Goal: Information Seeking & Learning: Learn about a topic

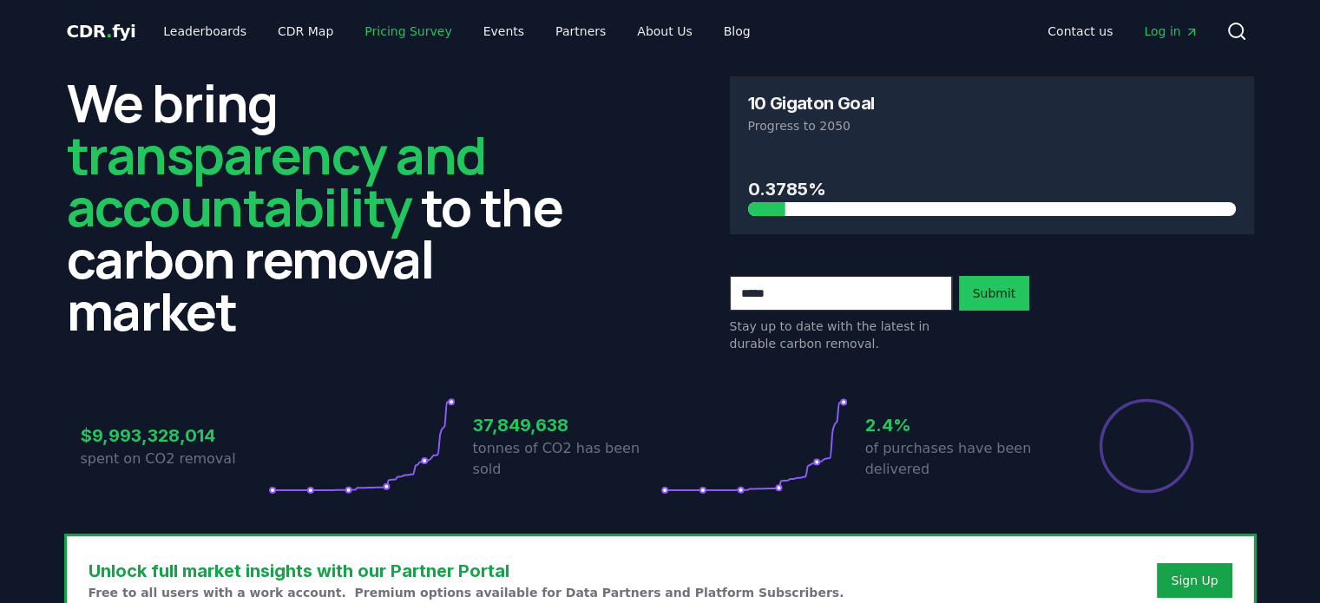
click at [368, 23] on link "Pricing Survey" at bounding box center [408, 31] width 115 height 31
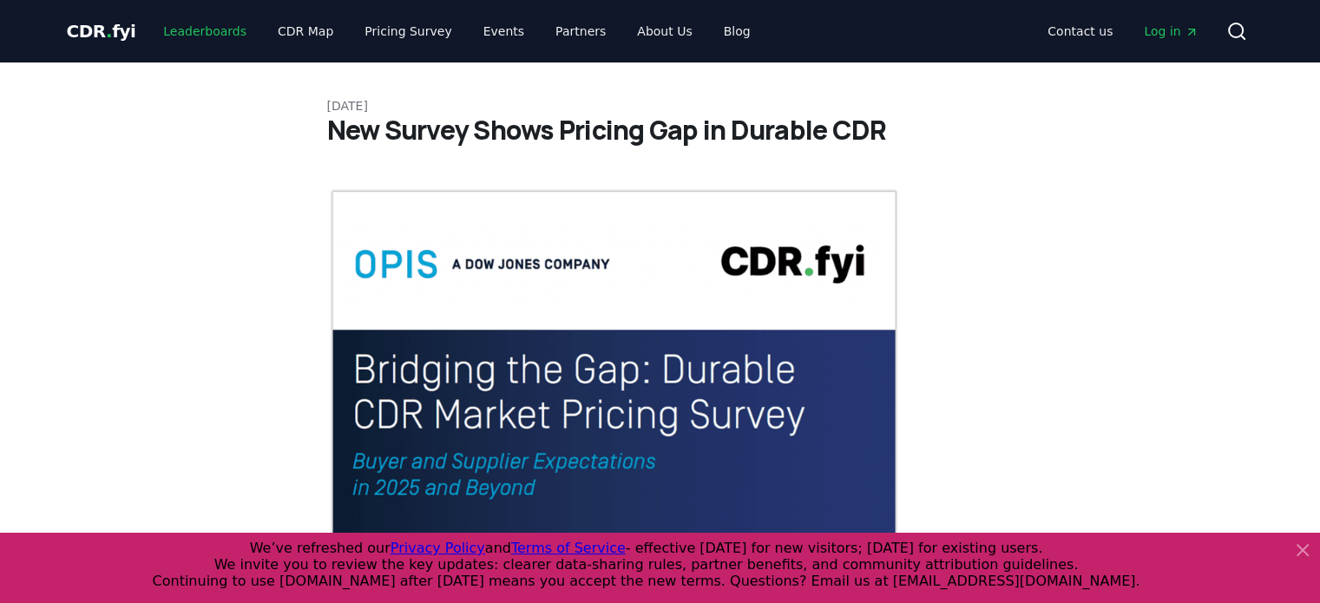
click at [204, 31] on link "Leaderboards" at bounding box center [204, 31] width 111 height 31
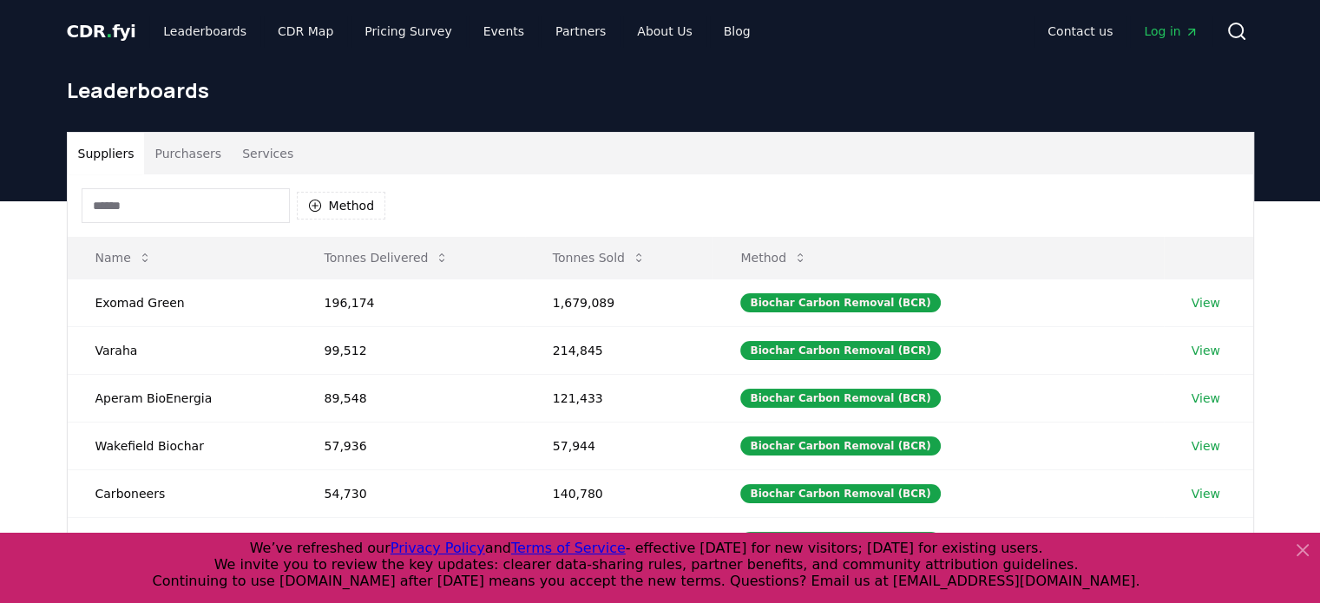
click at [351, 194] on button "Method" at bounding box center [341, 206] width 89 height 28
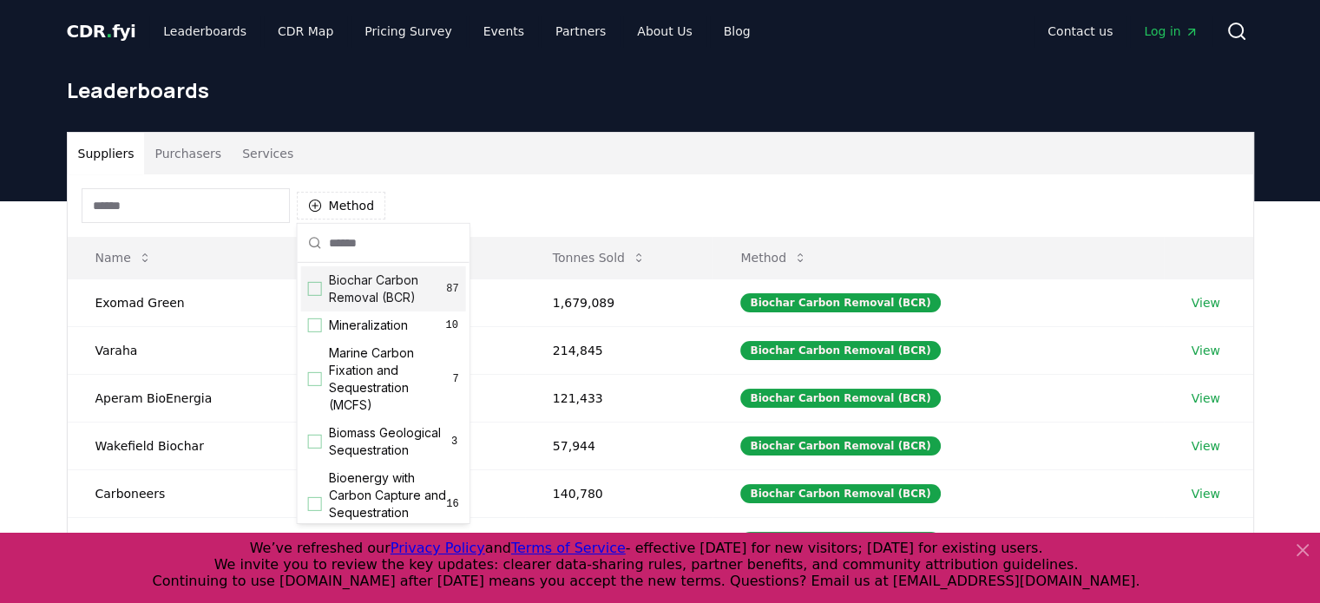
click at [312, 285] on div "Suggestions" at bounding box center [315, 289] width 14 height 14
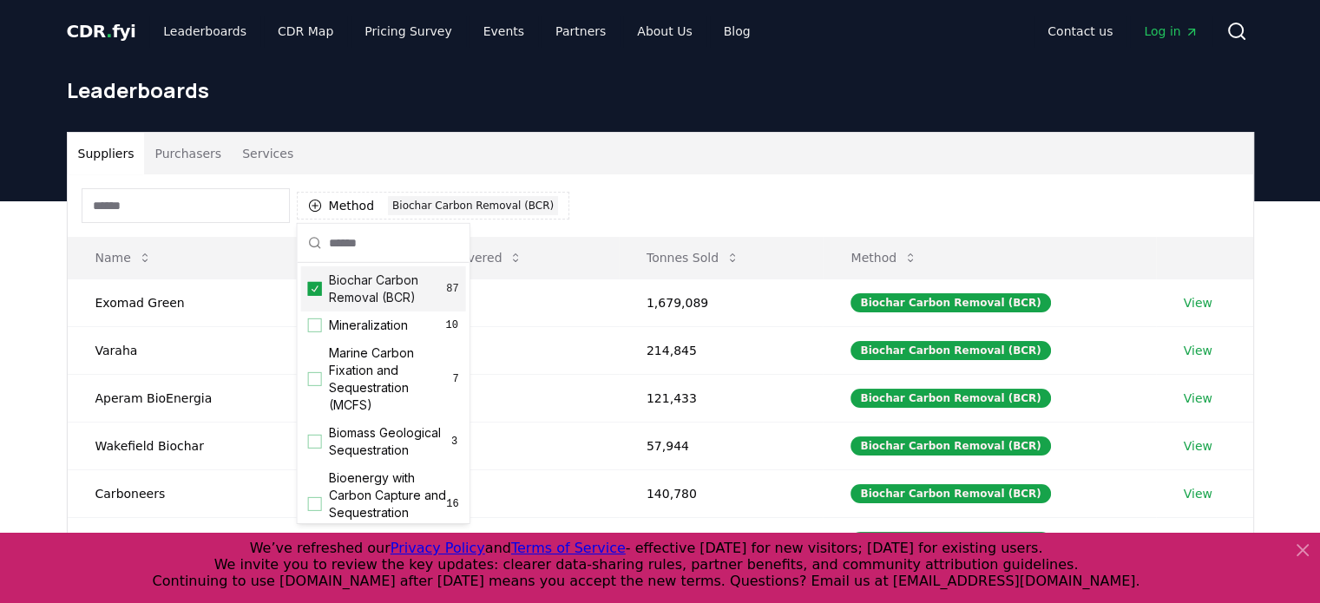
drag, startPoint x: 729, startPoint y: 167, endPoint x: 725, endPoint y: 182, distance: 15.4
click at [729, 168] on div "Suppliers Purchasers Services" at bounding box center [660, 154] width 1185 height 42
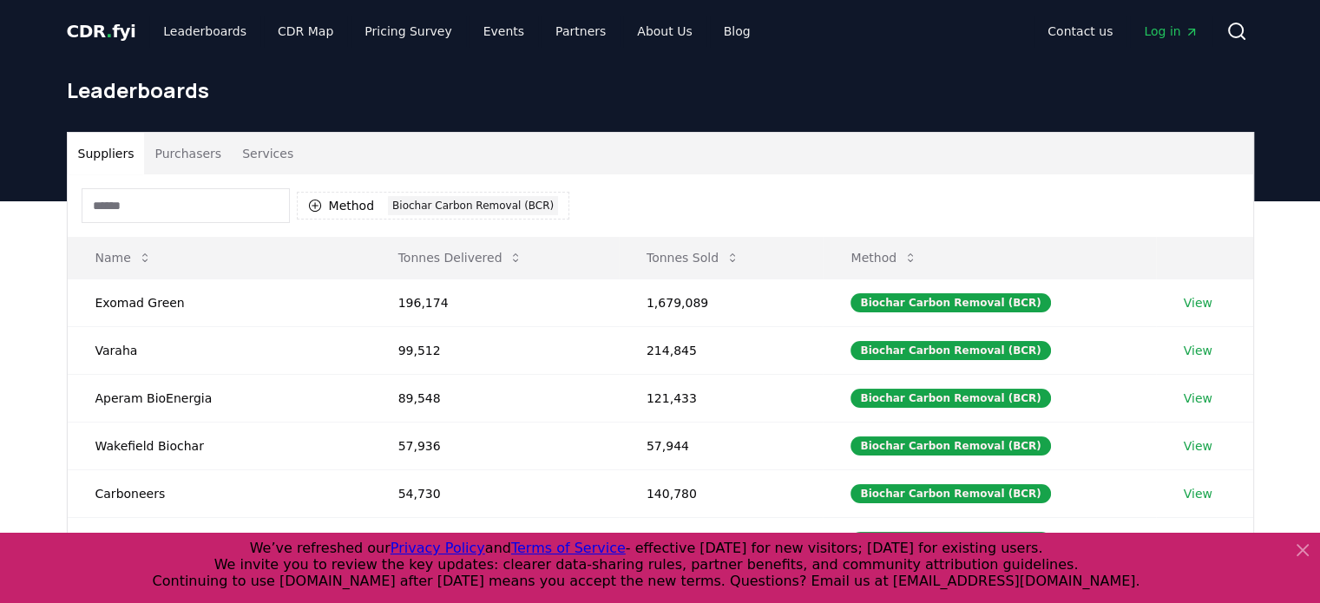
click at [117, 352] on td "Varaha" at bounding box center [219, 350] width 303 height 48
click at [1194, 350] on link "View" at bounding box center [1198, 350] width 29 height 17
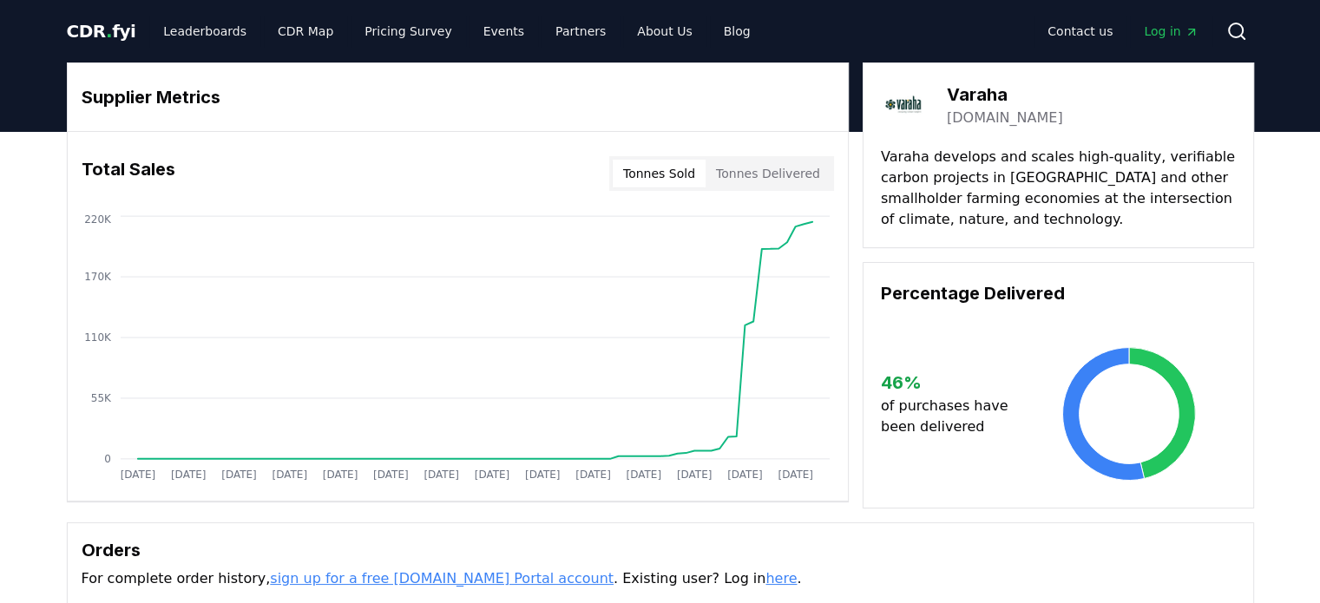
click at [651, 172] on button "Tonnes Sold" at bounding box center [659, 174] width 93 height 28
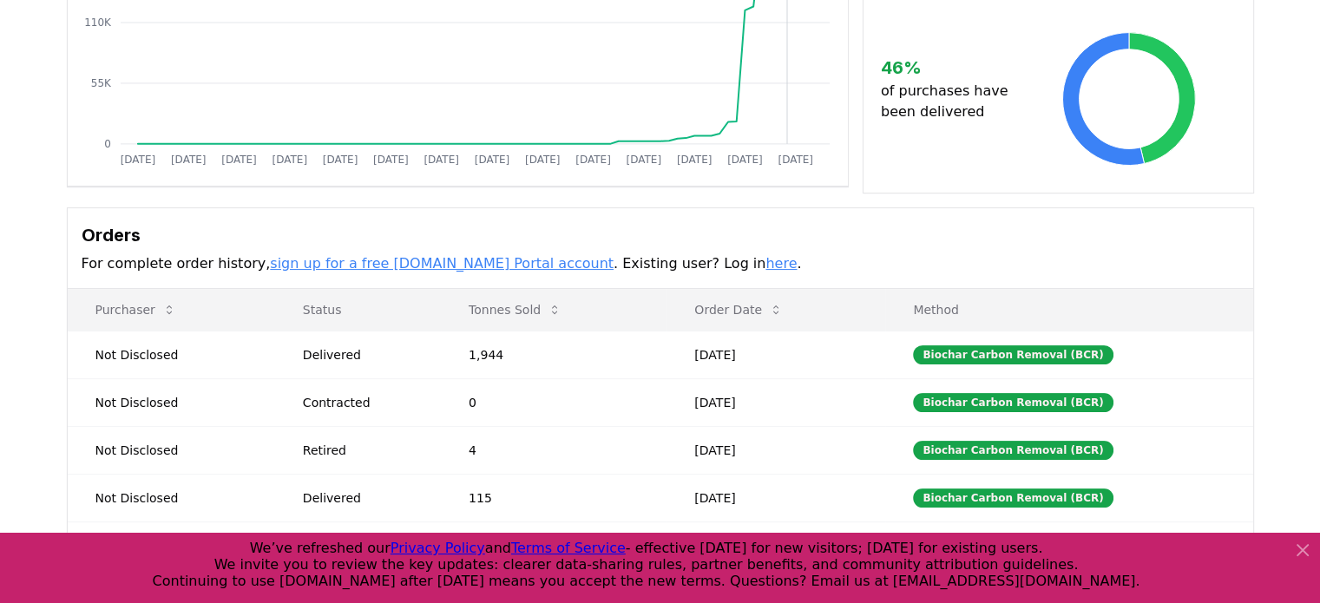
scroll to position [347, 0]
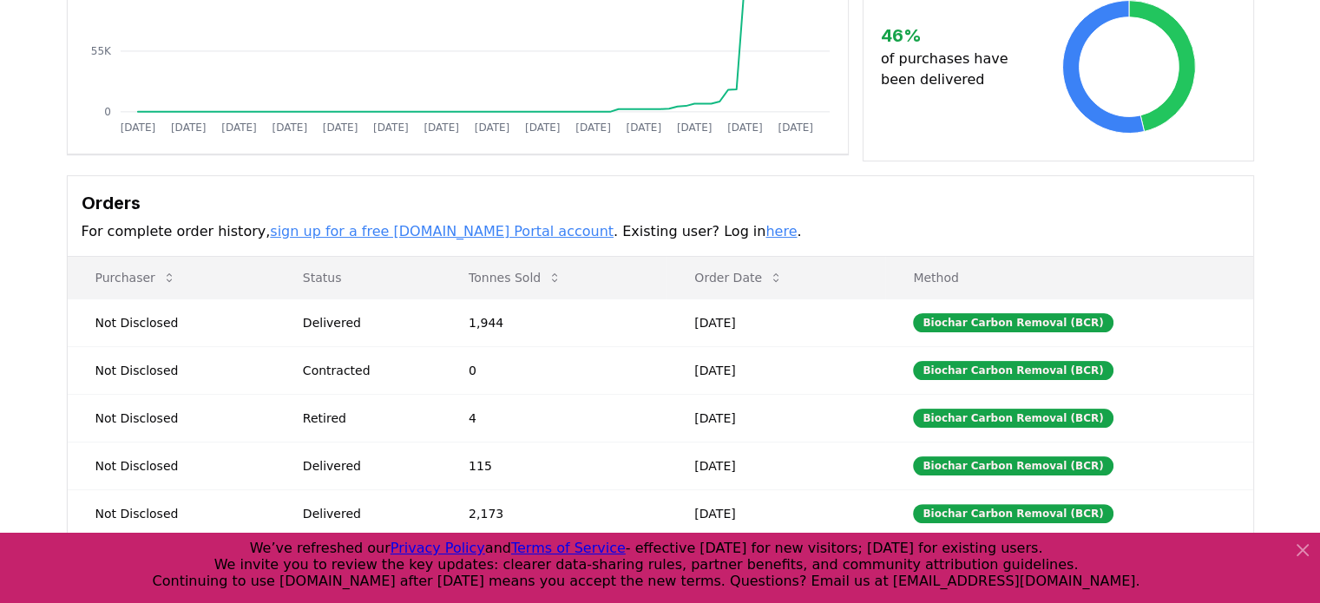
click at [506, 279] on button "Tonnes Sold" at bounding box center [515, 277] width 121 height 35
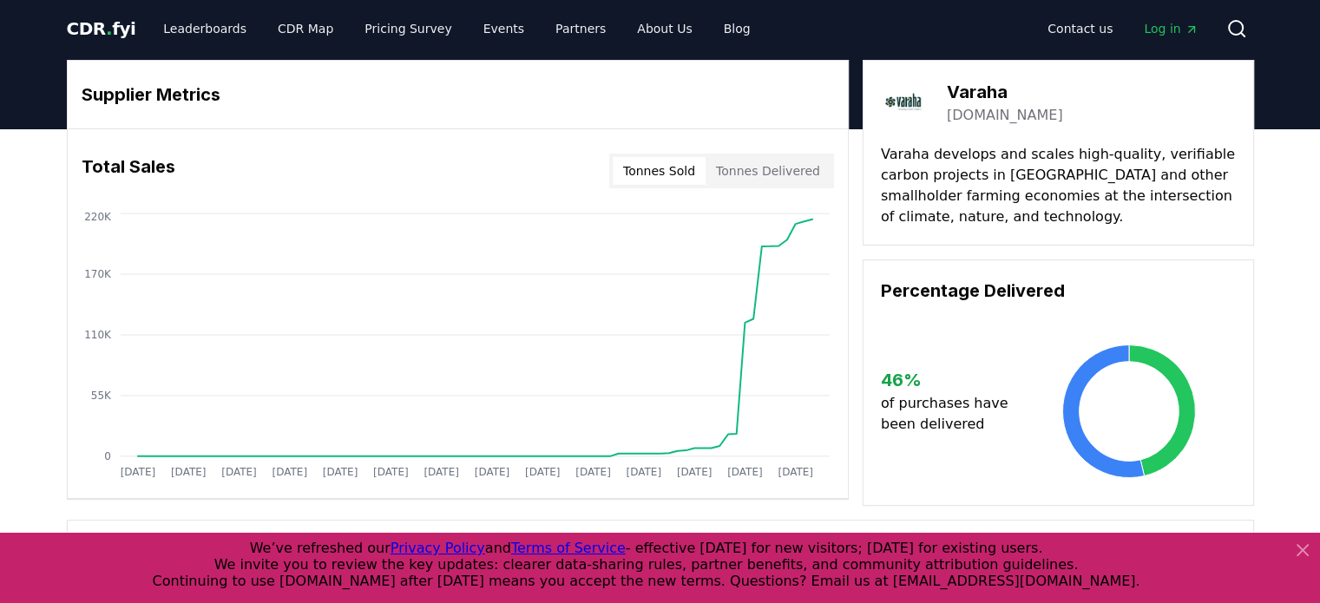
scroll to position [0, 0]
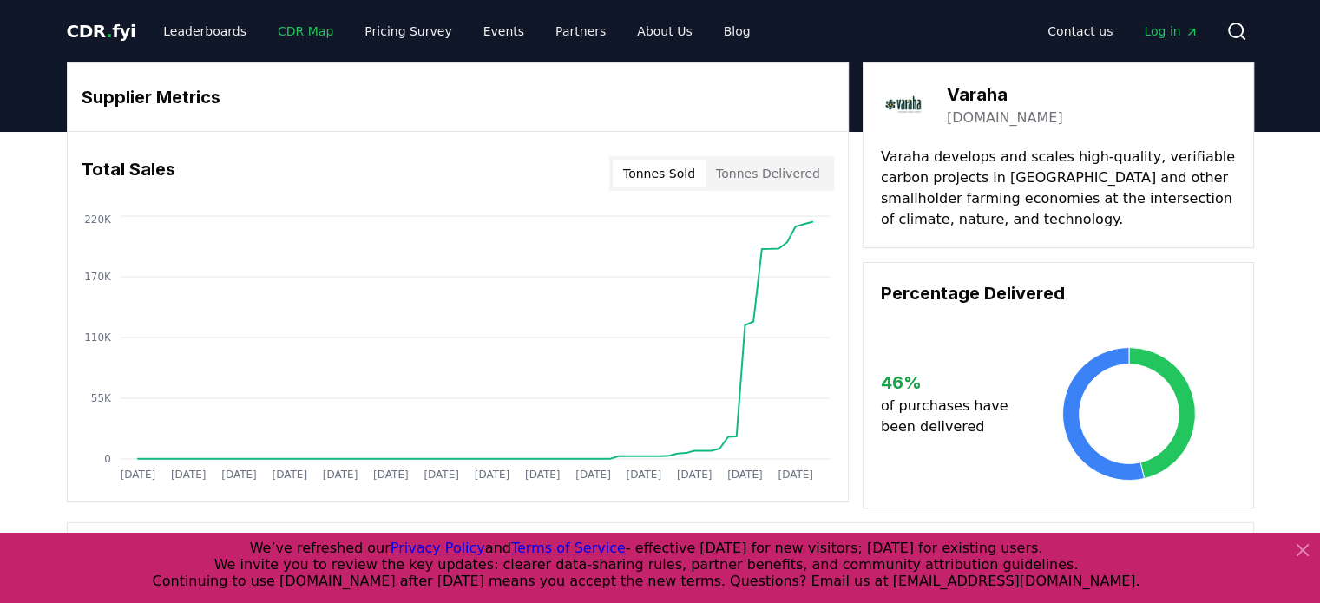
click at [279, 30] on link "CDR Map" at bounding box center [305, 31] width 83 height 31
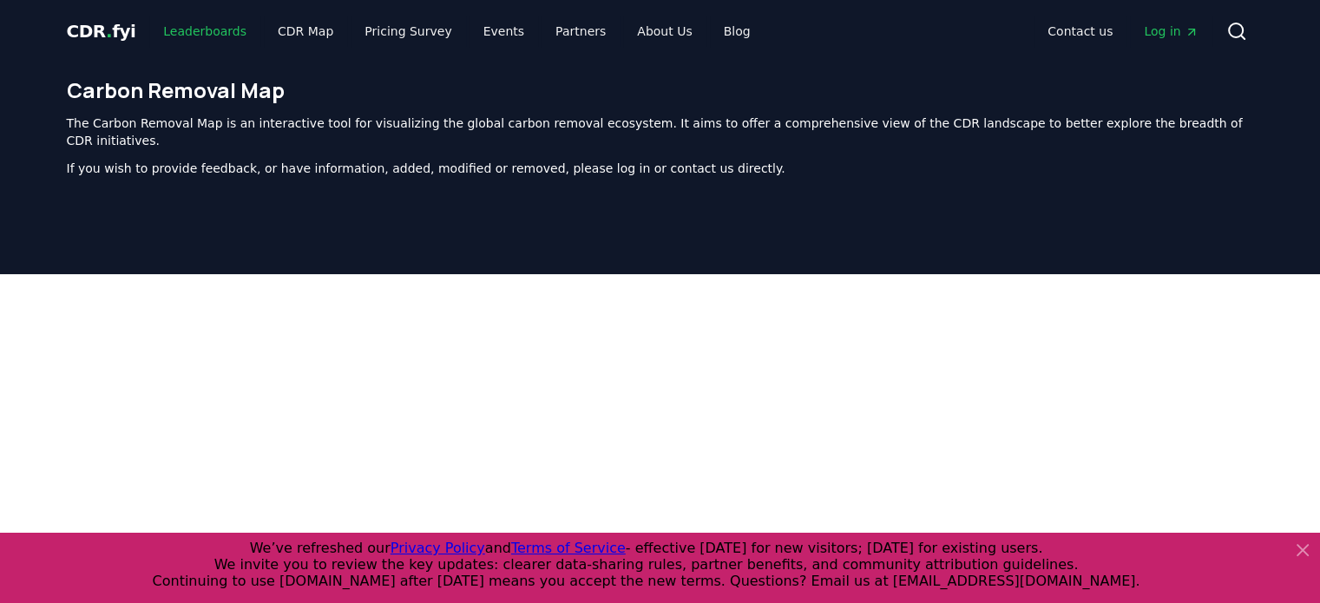
click at [220, 26] on link "Leaderboards" at bounding box center [204, 31] width 111 height 31
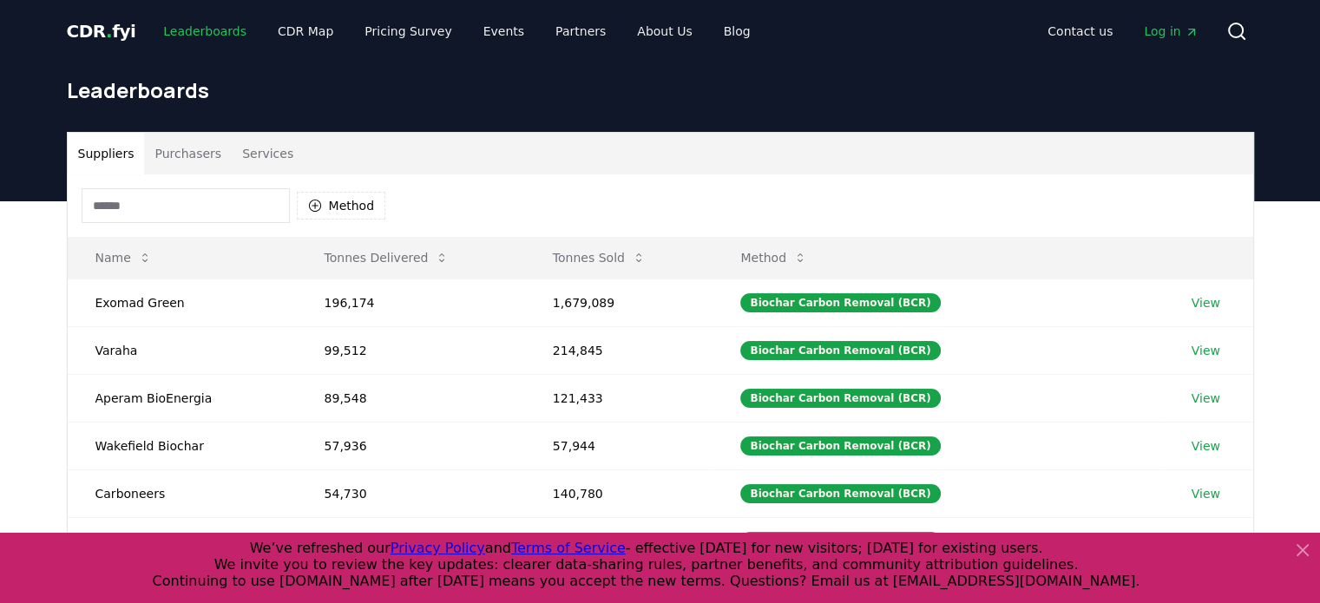
click at [180, 31] on link "Leaderboards" at bounding box center [204, 31] width 111 height 31
